Goal: Task Accomplishment & Management: Use online tool/utility

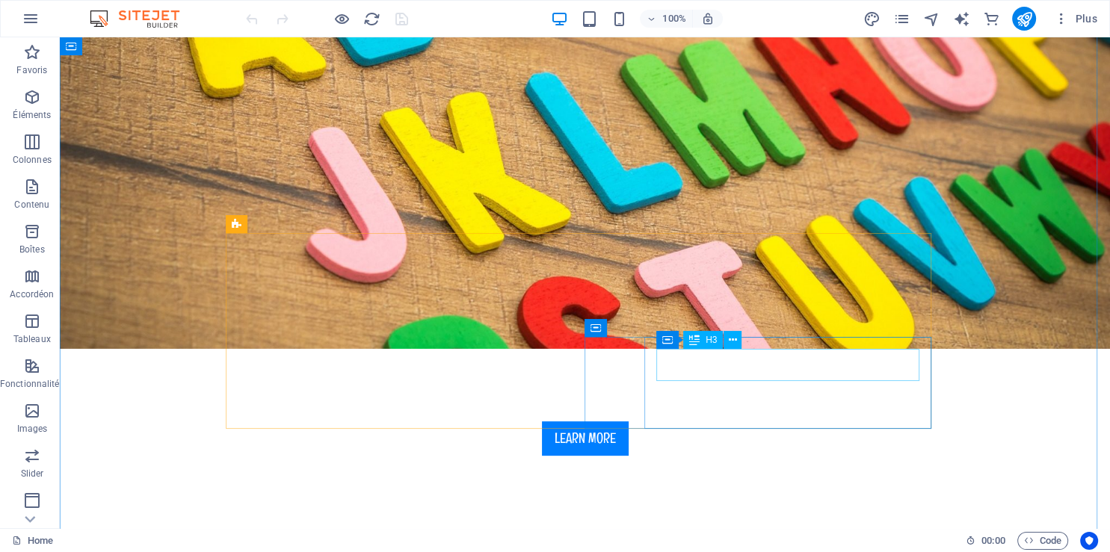
scroll to position [395, 0]
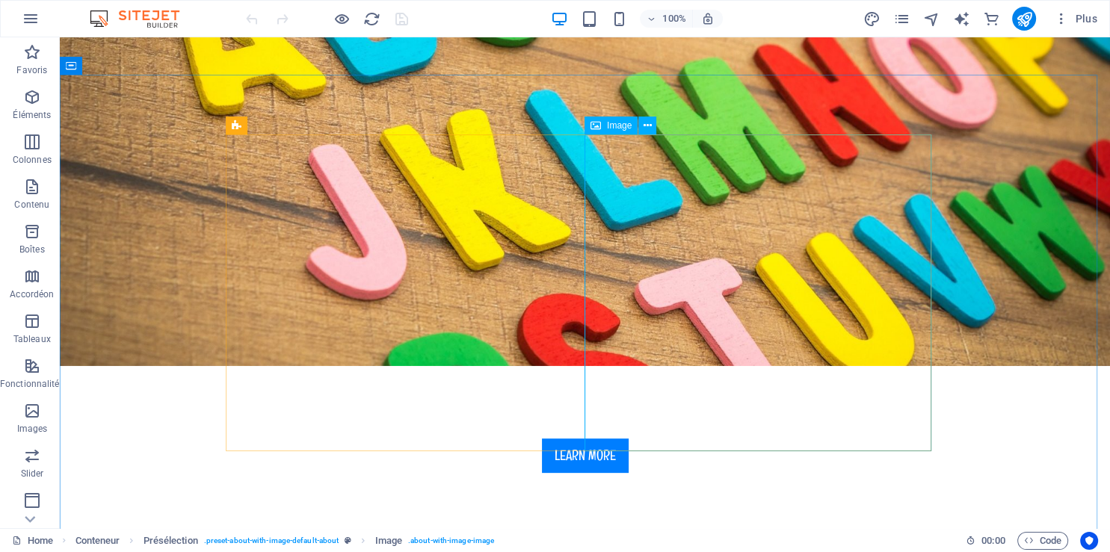
click at [607, 129] on div "Image" at bounding box center [610, 126] width 53 height 18
click at [648, 124] on icon at bounding box center [647, 126] width 8 height 16
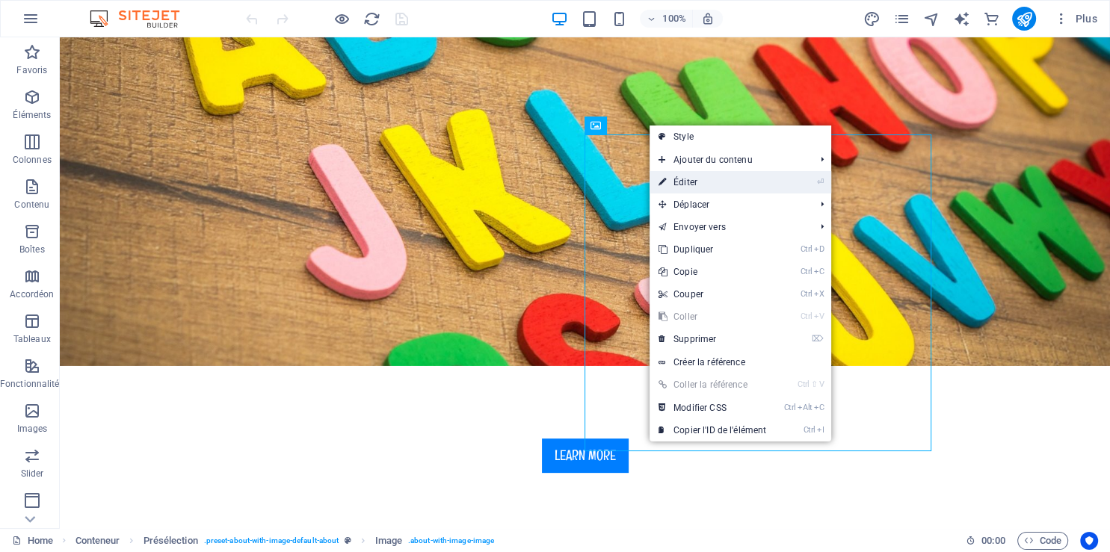
click at [708, 181] on link "⏎ Éditer" at bounding box center [712, 182] width 126 height 22
select select "%"
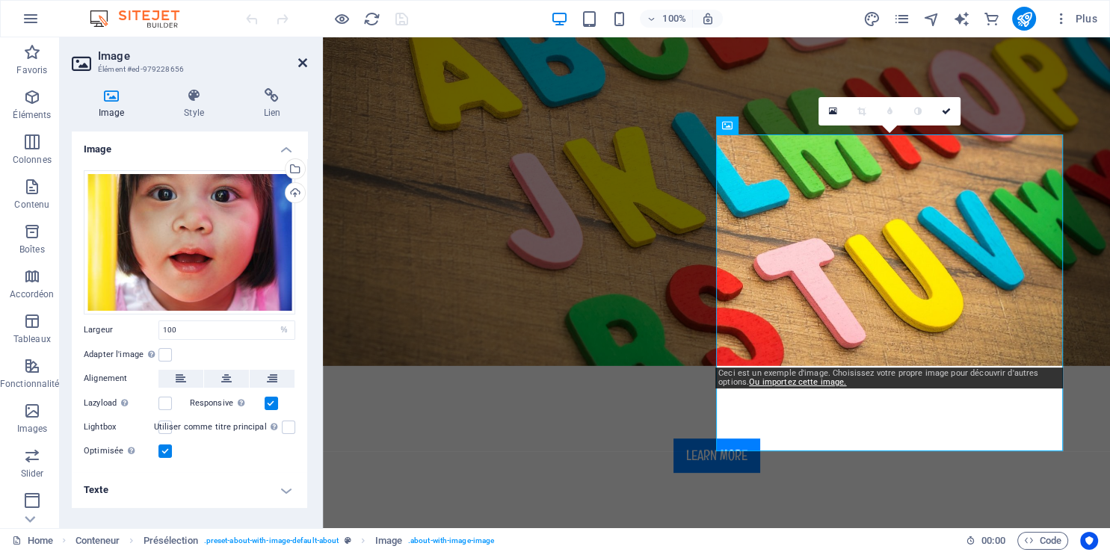
click at [303, 61] on icon at bounding box center [302, 63] width 9 height 12
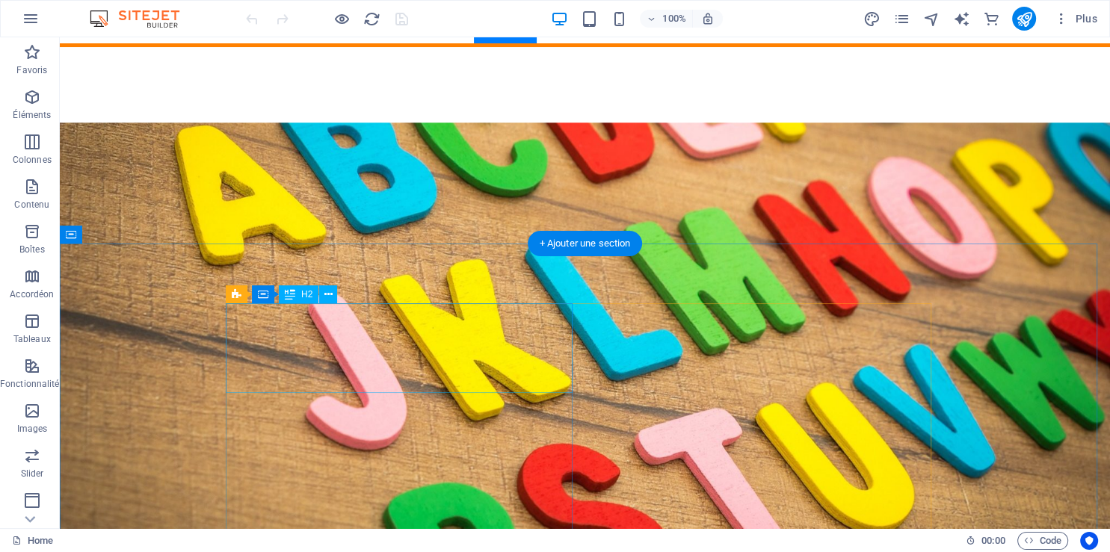
scroll to position [0, 0]
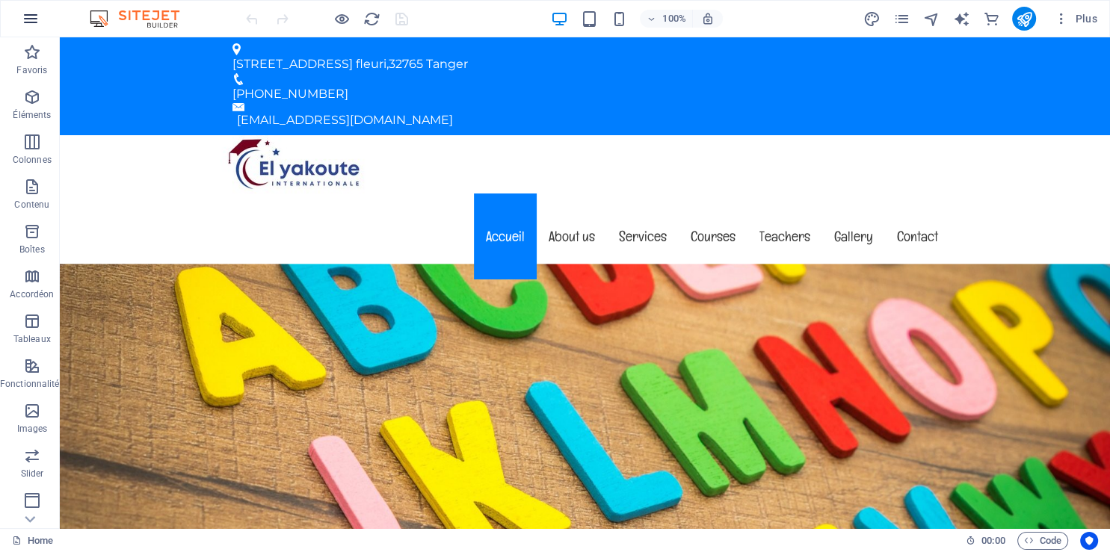
click at [31, 19] on icon "button" at bounding box center [31, 19] width 18 height 18
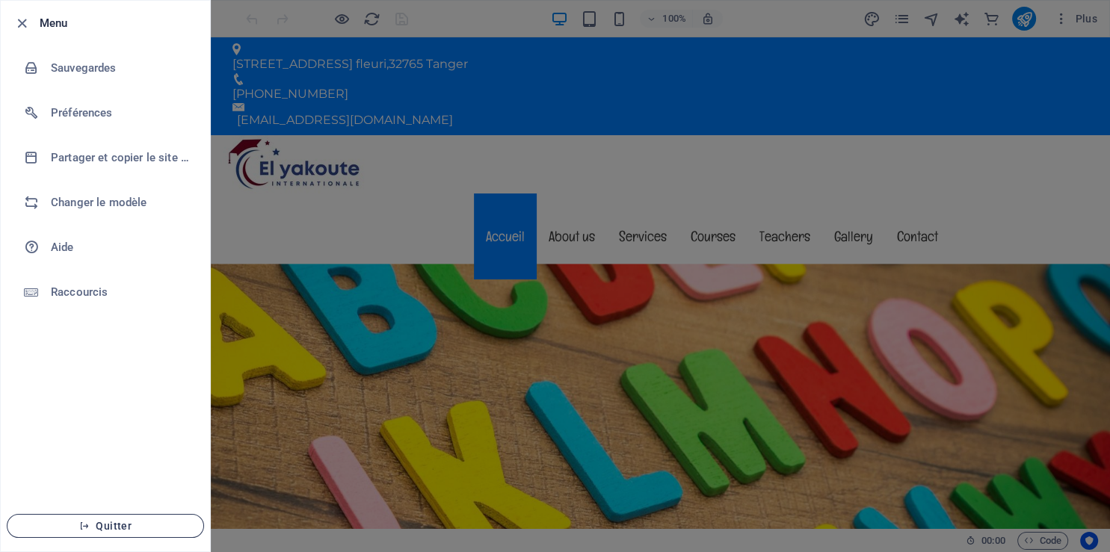
click at [120, 525] on span "Quitter" at bounding box center [105, 526] width 172 height 12
